Goal: Information Seeking & Learning: Learn about a topic

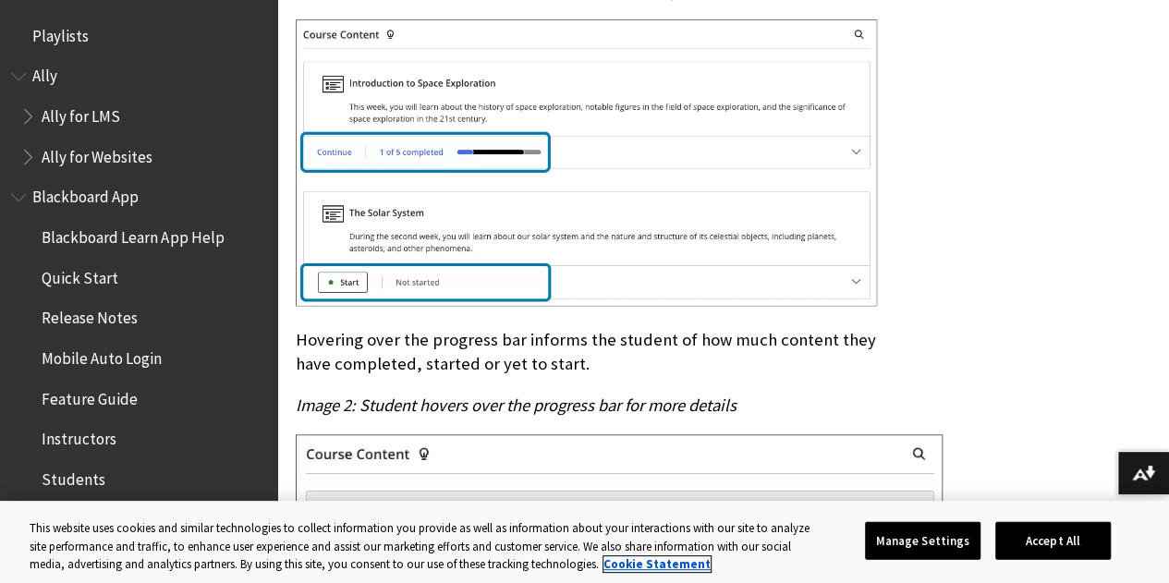
scroll to position [291, 0]
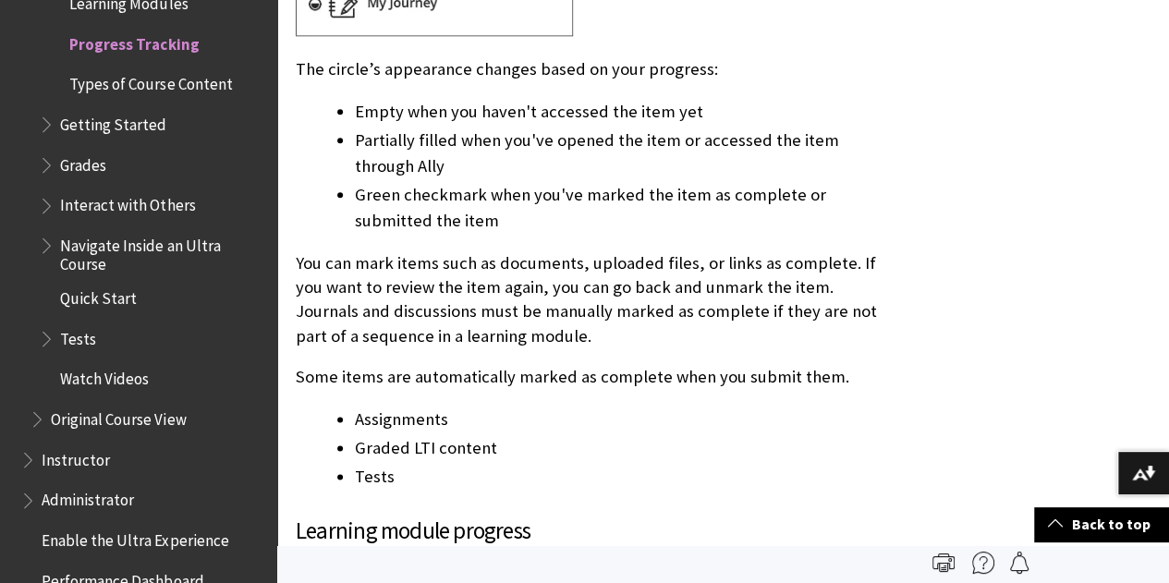
scroll to position [985, 0]
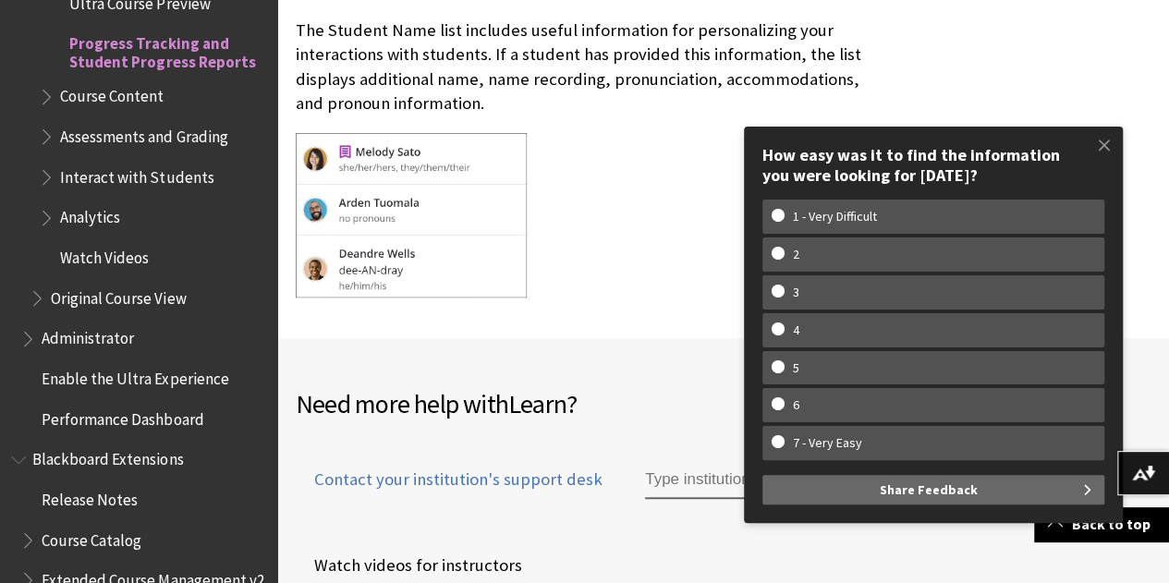
scroll to position [4108, 0]
